Goal: Task Accomplishment & Management: Use online tool/utility

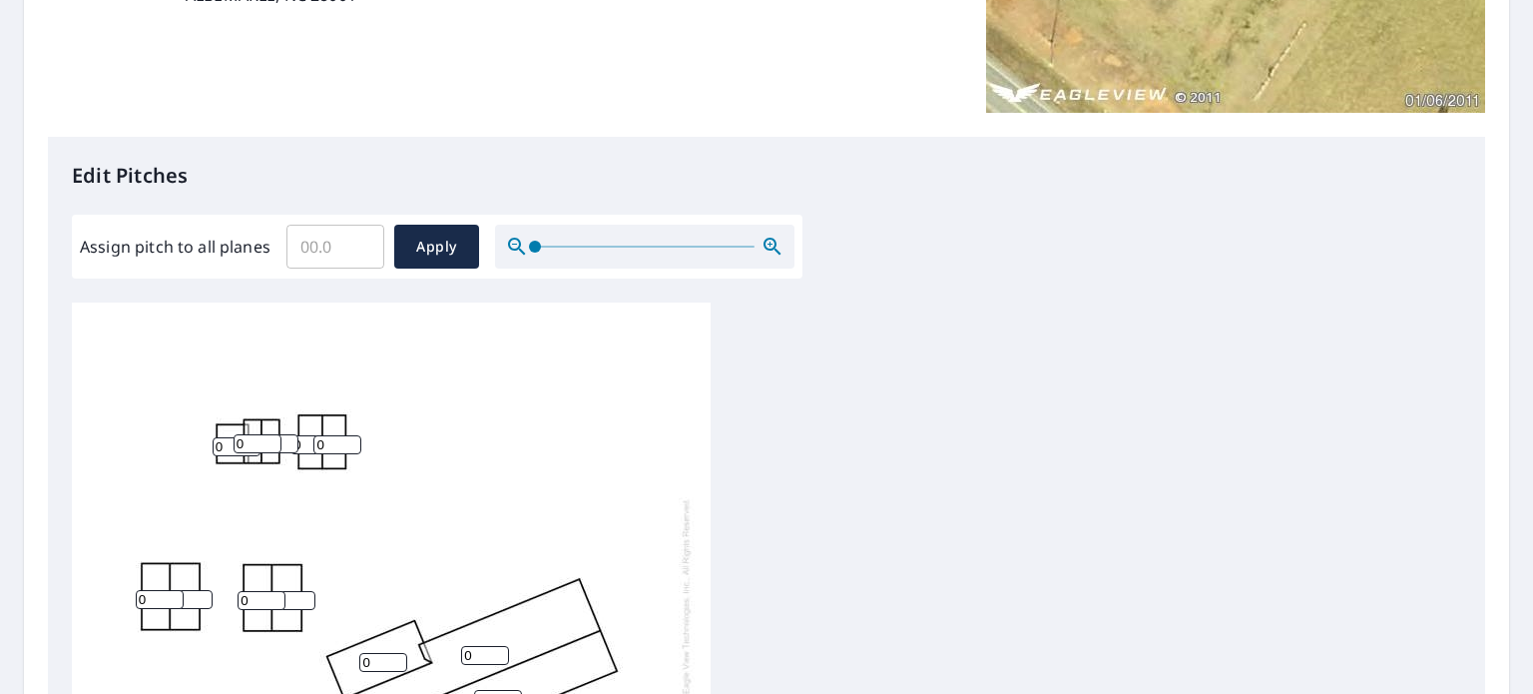
scroll to position [20, 0]
click at [333, 251] on input "Assign pitch to all planes" at bounding box center [336, 247] width 98 height 56
type input "6"
click at [429, 241] on span "Apply" at bounding box center [436, 247] width 53 height 25
type input "6"
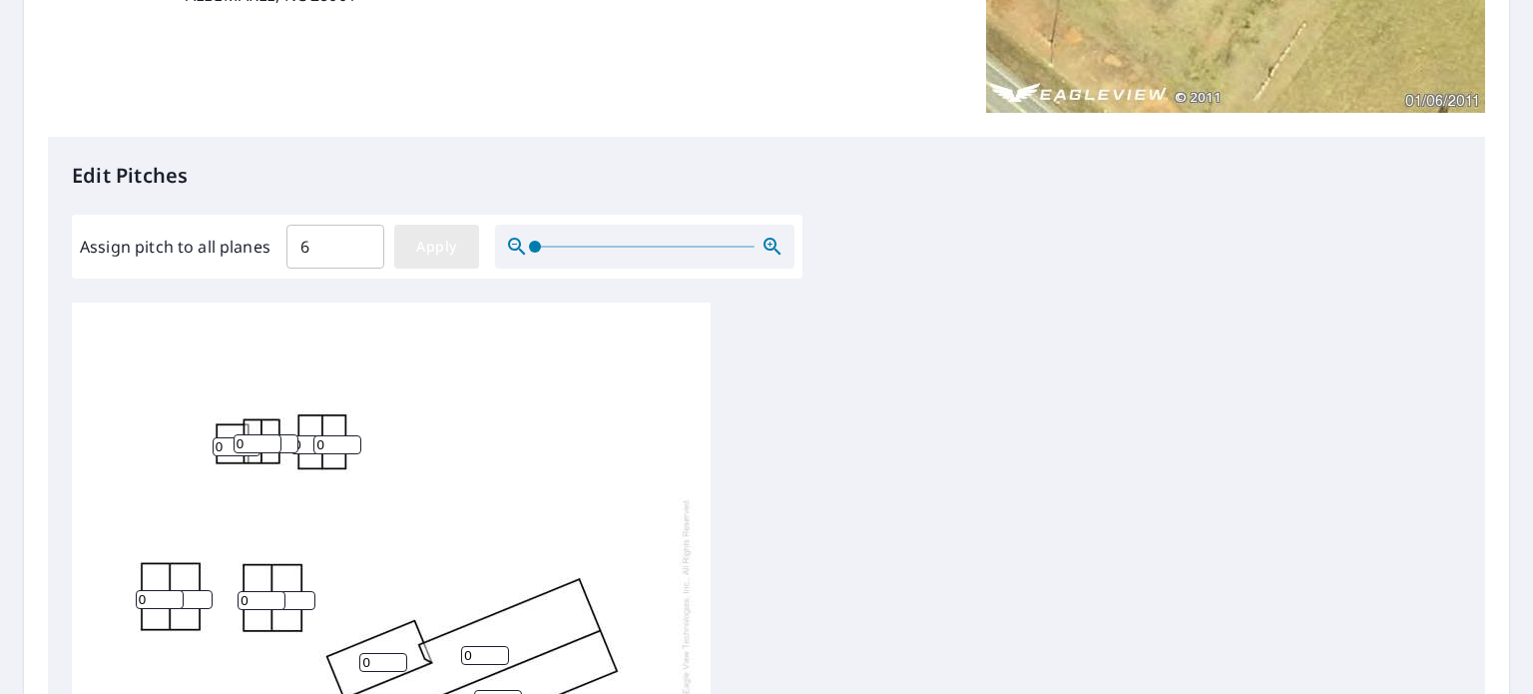
type input "6"
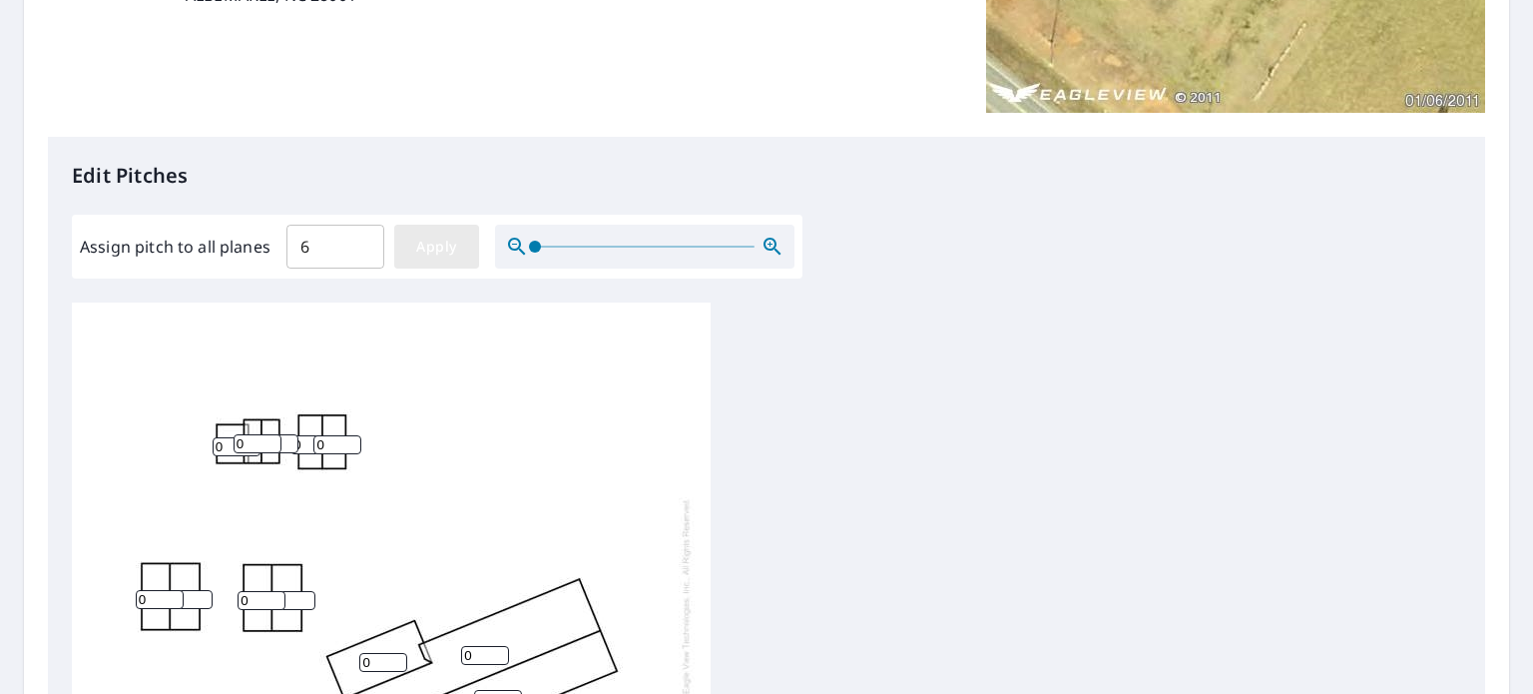
type input "6"
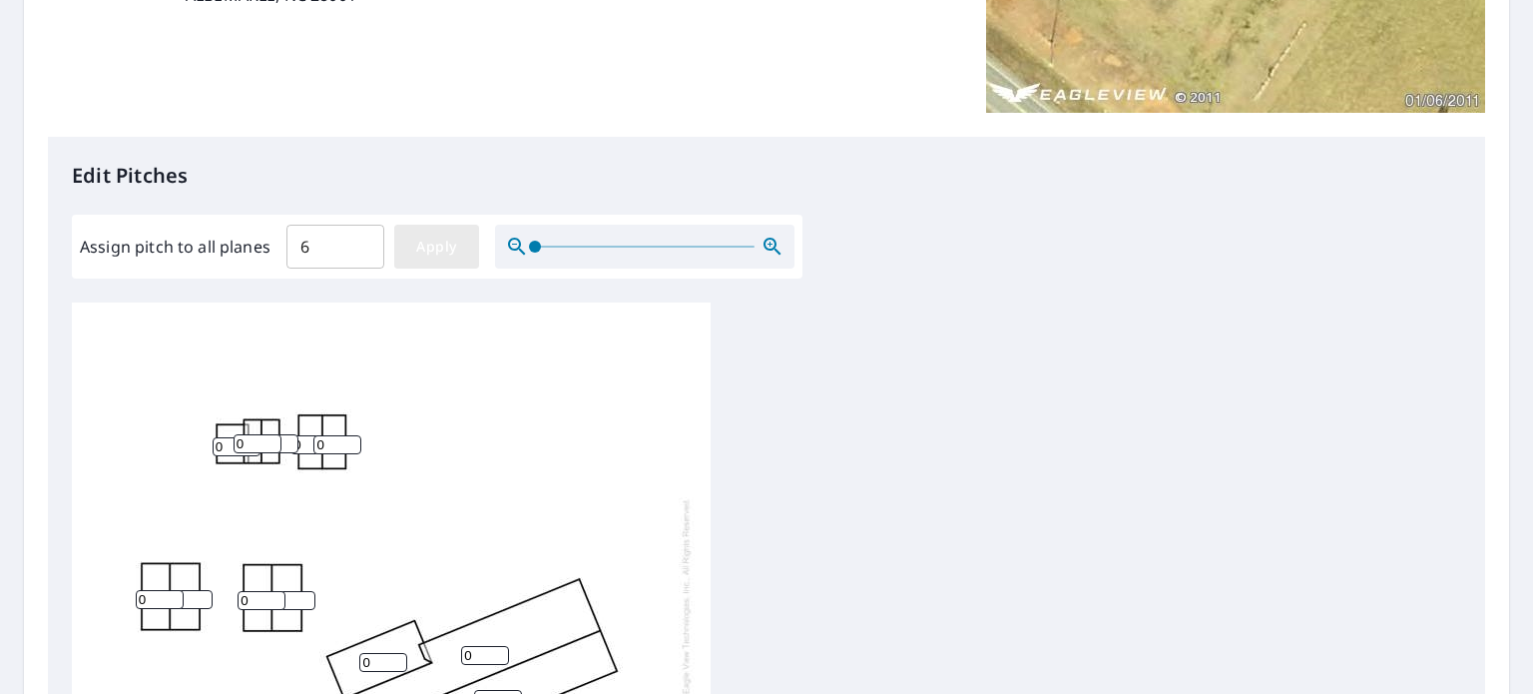
type input "6"
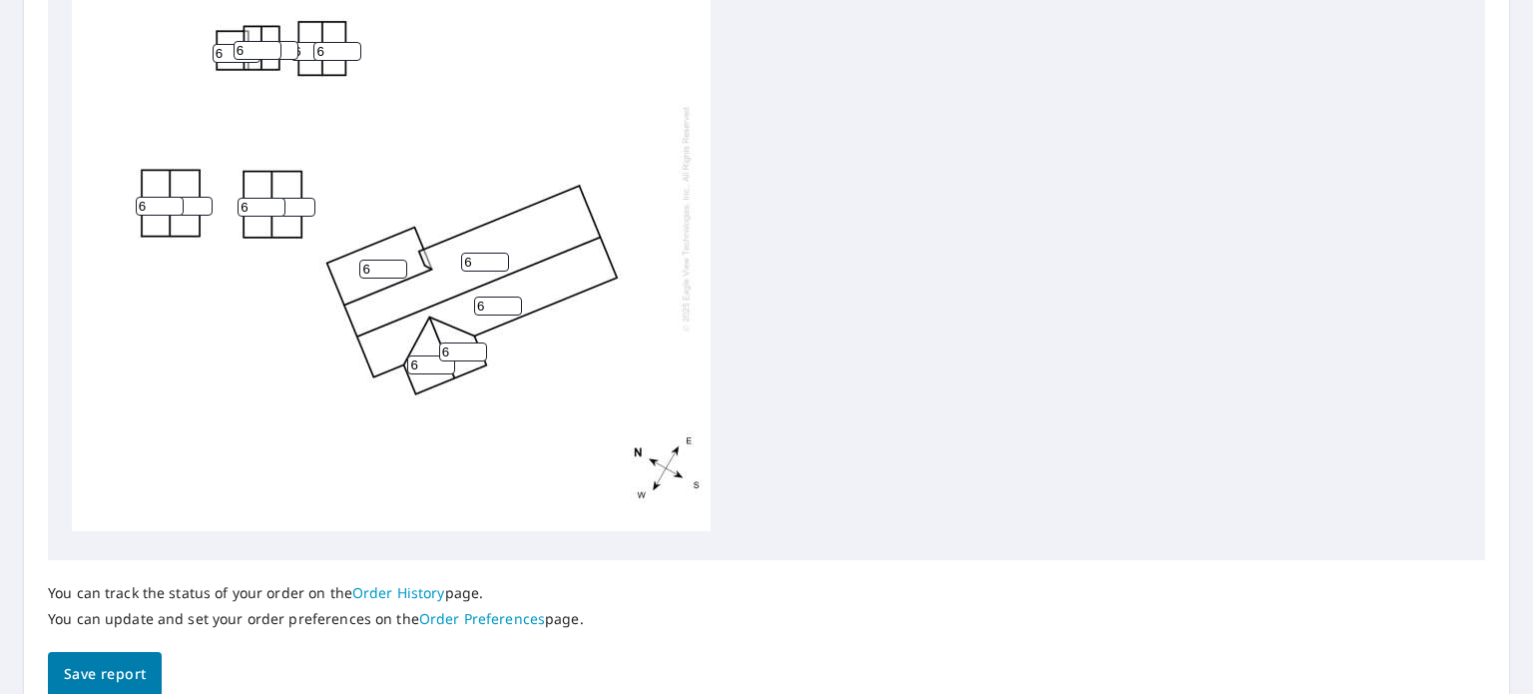
scroll to position [885, 0]
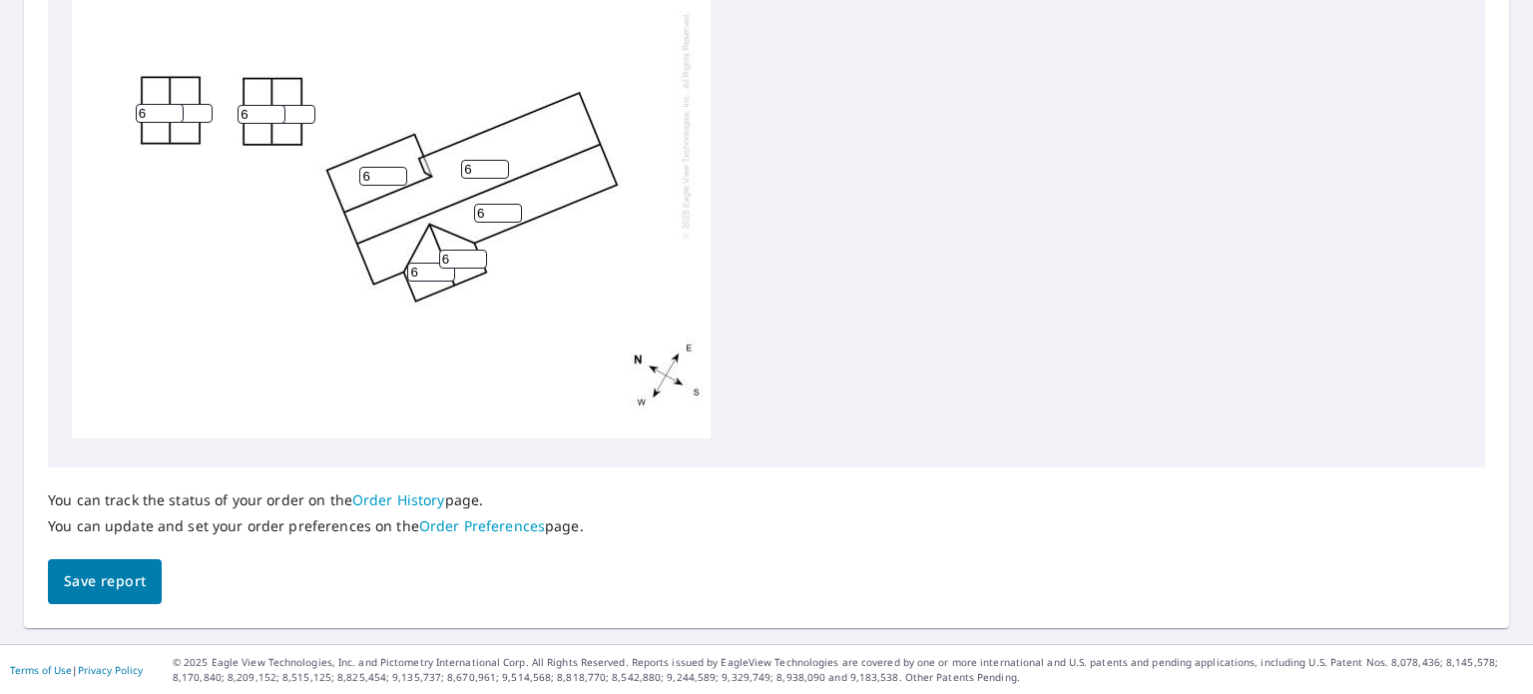
click at [107, 576] on span "Save report" at bounding box center [105, 581] width 82 height 25
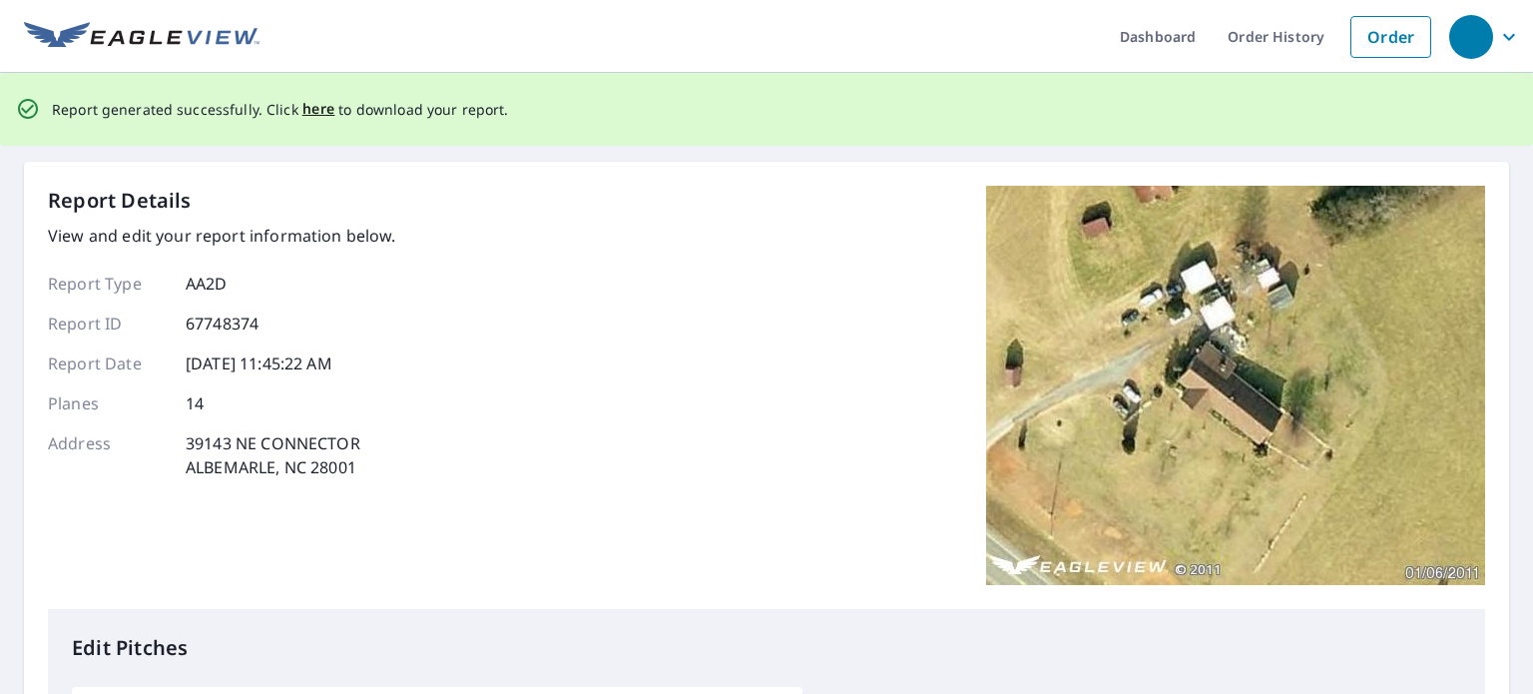
scroll to position [0, 0]
